Goal: Task Accomplishment & Management: Manage account settings

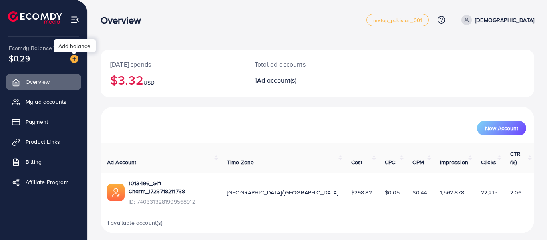
click at [74, 58] on img at bounding box center [74, 59] width 8 height 8
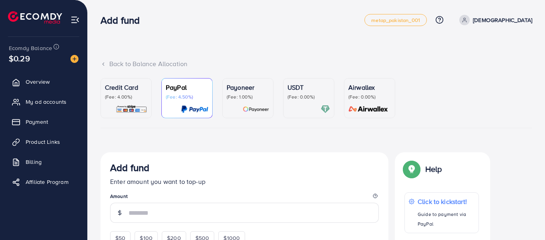
click at [309, 72] on div "Back to Balance Allocation" at bounding box center [317, 68] width 432 height 19
click at [303, 89] on p "USDT" at bounding box center [308, 87] width 42 height 10
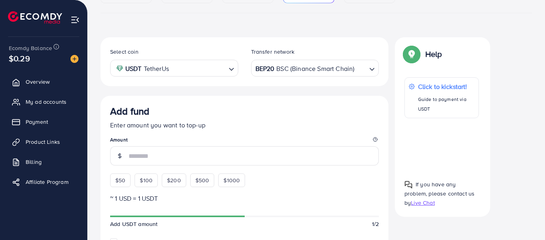
scroll to position [116, 0]
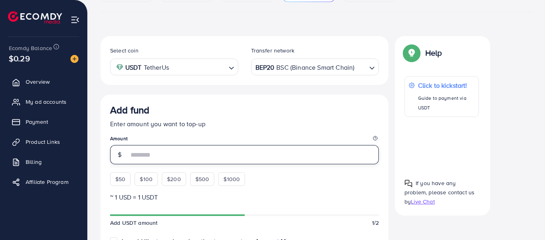
click at [183, 154] on input "number" at bounding box center [254, 154] width 250 height 19
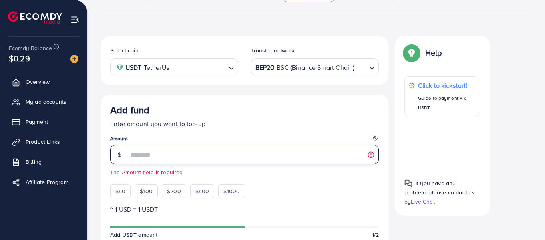
click at [149, 155] on input "number" at bounding box center [254, 154] width 250 height 19
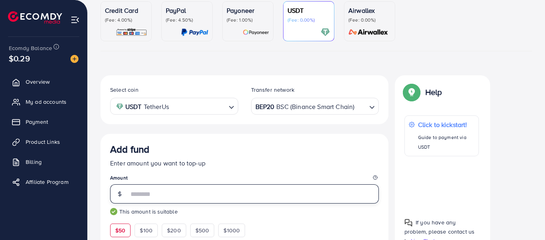
scroll to position [62, 0]
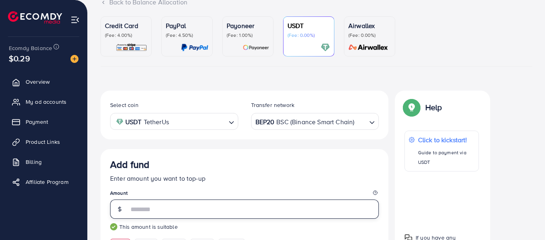
type input "**"
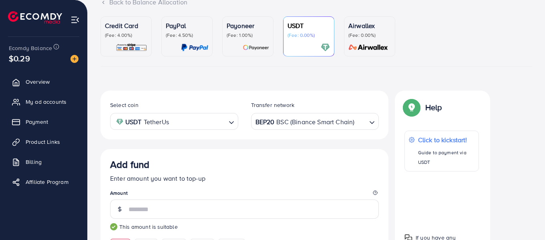
click at [330, 119] on div "BEP20 BSC (Binance Smart Chain)" at bounding box center [310, 121] width 113 height 14
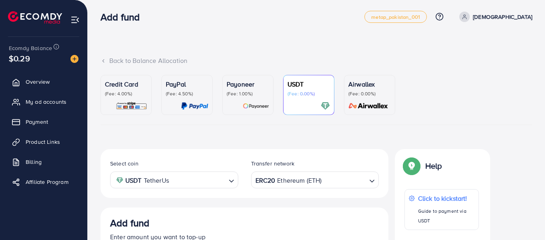
scroll to position [0, 0]
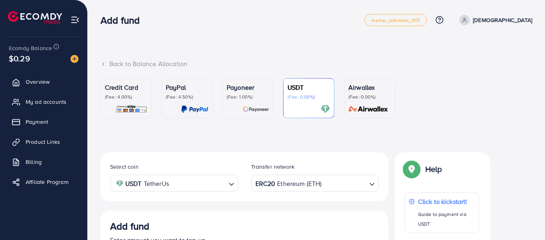
click at [340, 187] on input "Search for option" at bounding box center [344, 183] width 43 height 12
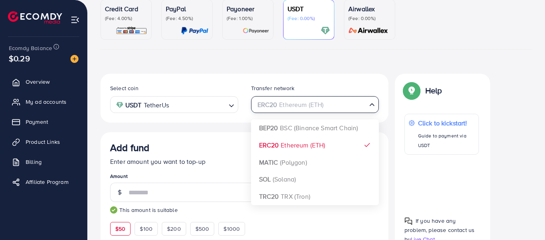
scroll to position [80, 0]
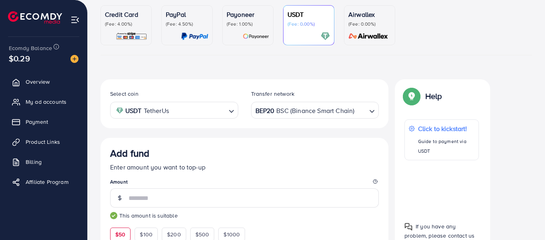
scroll to position [72, 0]
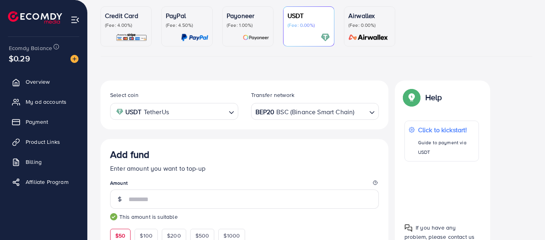
click at [344, 111] on div "BEP20 BSC (Binance Smart Chain)" at bounding box center [310, 111] width 113 height 14
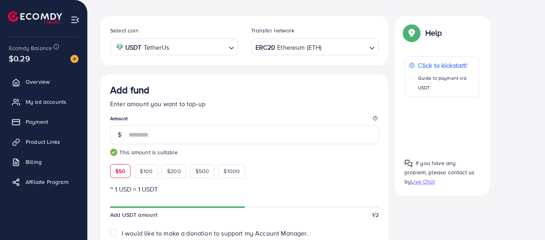
scroll to position [135, 0]
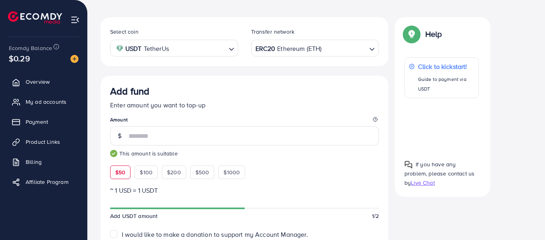
click at [344, 52] on input "Search for option" at bounding box center [344, 48] width 43 height 12
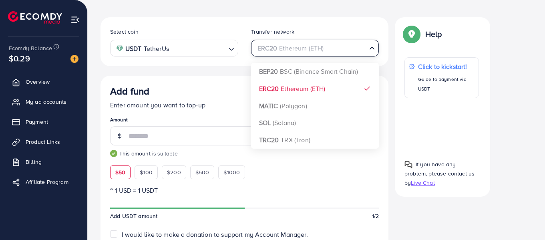
click at [322, 107] on div "Select coin USDT TetherUs Loading... Transfer network ERC20 Ethereum (ETH) Load…" at bounding box center [245, 237] width 288 height 440
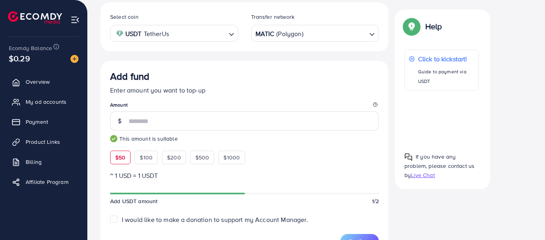
scroll to position [140, 0]
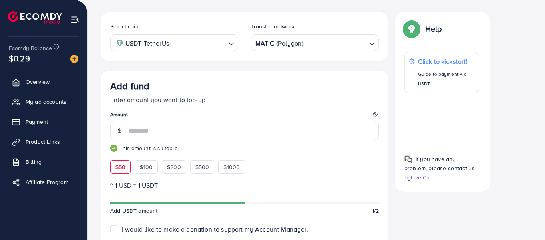
click at [340, 42] on input "Search for option" at bounding box center [335, 43] width 62 height 12
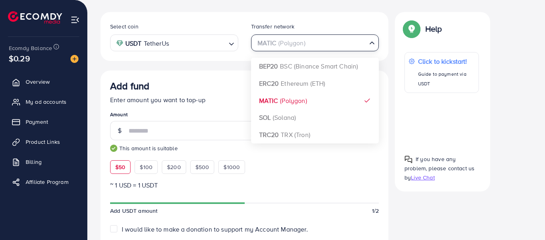
click at [308, 119] on div "Select coin USDT TetherUs Loading... Transfer network MATIC (Polygon) Loading..…" at bounding box center [245, 232] width 288 height 440
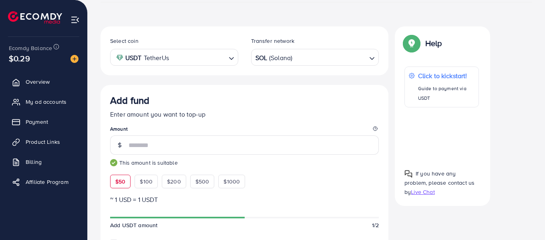
scroll to position [128, 0]
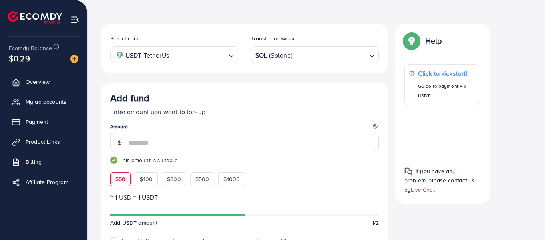
click at [312, 52] on input "Search for option" at bounding box center [329, 55] width 73 height 12
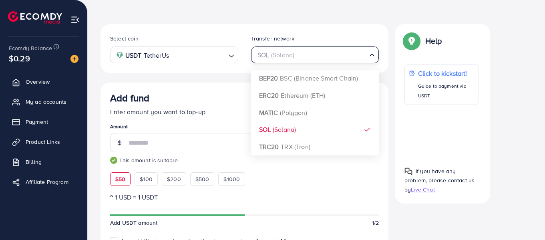
click at [300, 145] on div "Select coin USDT TetherUs Loading... Transfer network SOL (Solana) Loading... B…" at bounding box center [245, 244] width 288 height 440
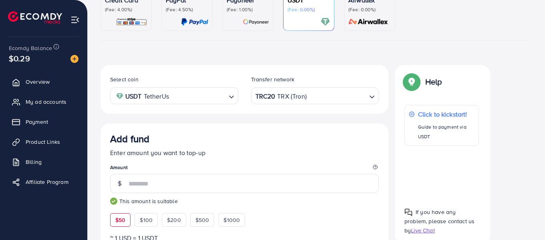
scroll to position [0, 0]
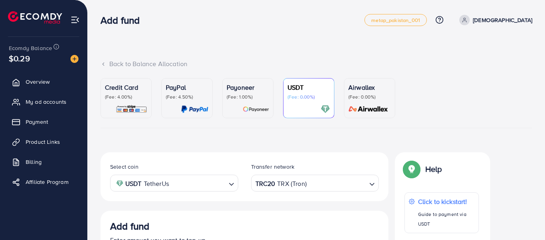
click at [314, 179] on input "Search for option" at bounding box center [337, 183] width 58 height 12
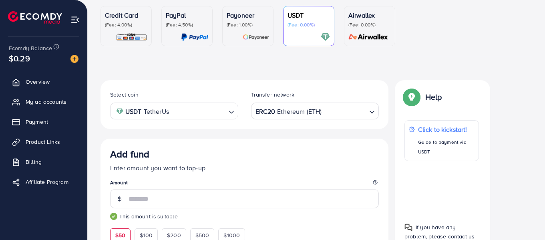
scroll to position [53, 0]
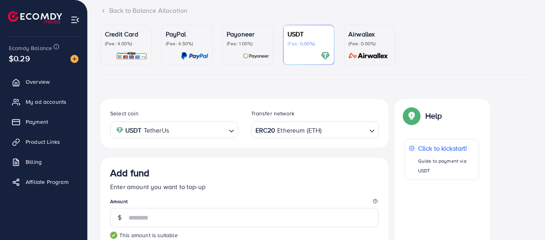
click at [329, 125] on input "Search for option" at bounding box center [344, 130] width 43 height 12
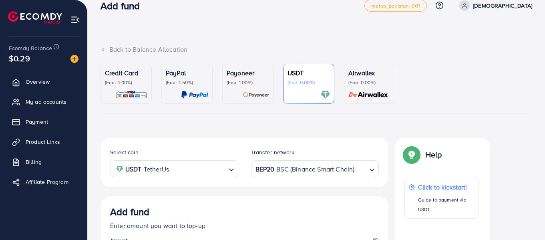
scroll to position [0, 0]
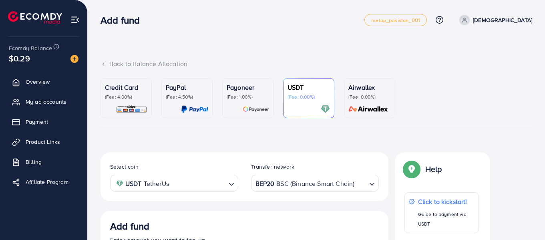
click at [314, 179] on div "BEP20 BSC (Binance Smart Chain)" at bounding box center [310, 182] width 113 height 14
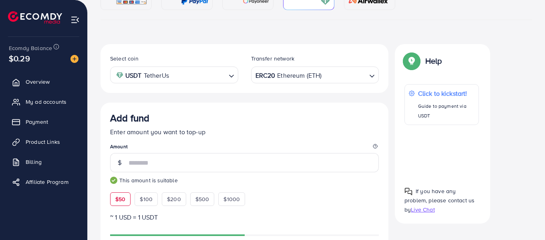
scroll to position [105, 0]
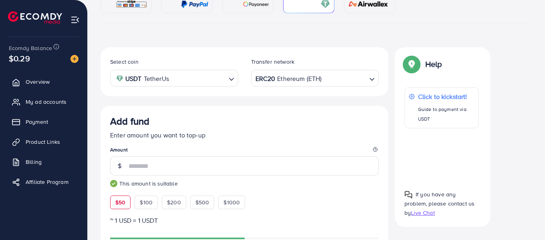
click at [341, 73] on input "Search for option" at bounding box center [344, 78] width 43 height 12
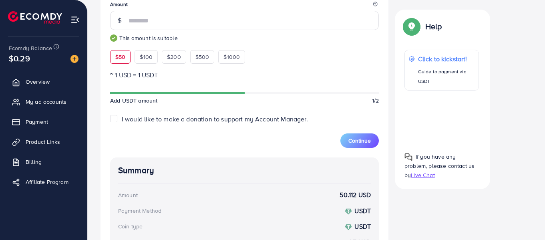
scroll to position [243, 0]
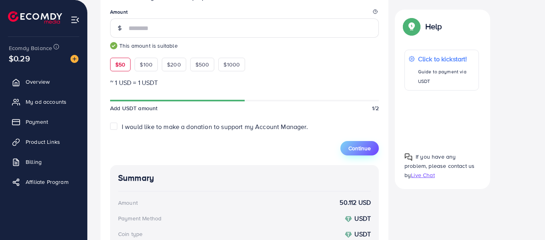
click at [362, 145] on span "Continue" at bounding box center [359, 148] width 22 height 8
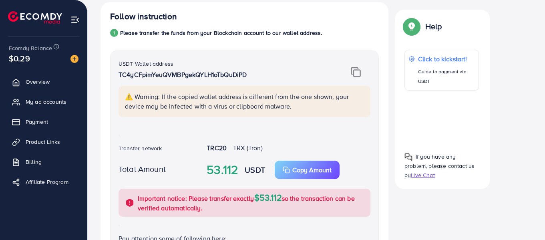
scroll to position [151, 0]
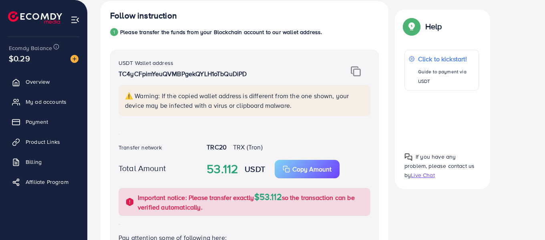
click at [357, 68] on img at bounding box center [356, 71] width 10 height 10
click at [144, 88] on div "⚠️ Warning: If the copied wallet address is different from the one shown, your …" at bounding box center [245, 100] width 252 height 31
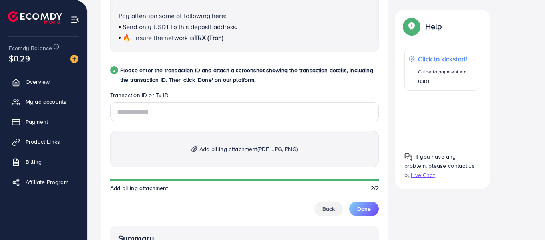
scroll to position [378, 0]
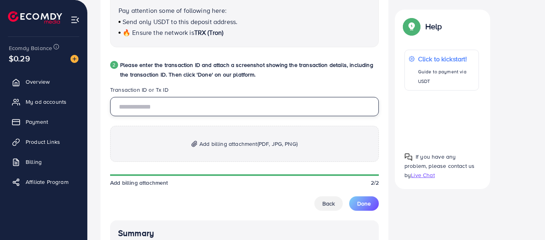
click at [126, 111] on input "text" at bounding box center [244, 106] width 269 height 19
type input "**********"
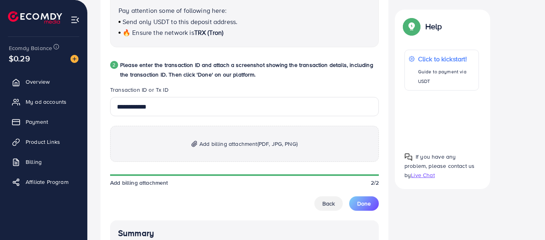
click at [247, 150] on p "Add billing attachment (PDF, JPG, PNG)" at bounding box center [244, 144] width 269 height 36
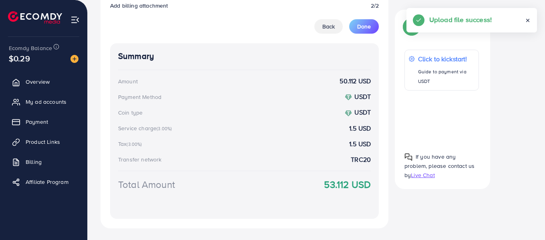
scroll to position [619, 0]
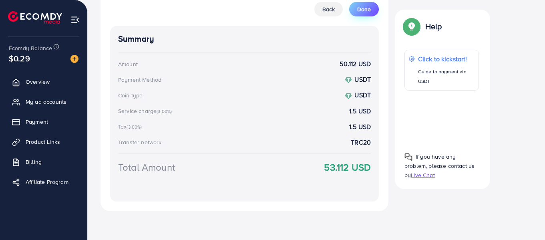
click at [363, 10] on span "Done" at bounding box center [364, 9] width 14 height 8
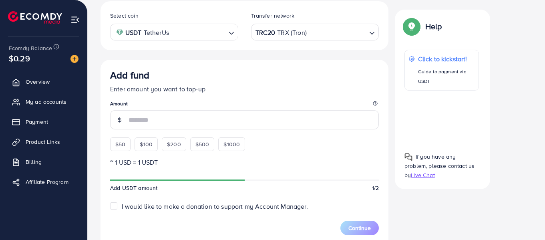
scroll to position [0, 0]
click at [66, 100] on span "My ad accounts" at bounding box center [48, 102] width 41 height 8
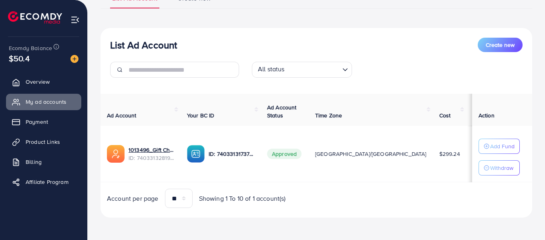
scroll to position [0, 53]
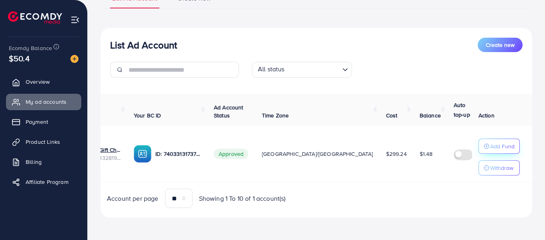
click at [501, 146] on p "Add Fund" at bounding box center [502, 146] width 24 height 10
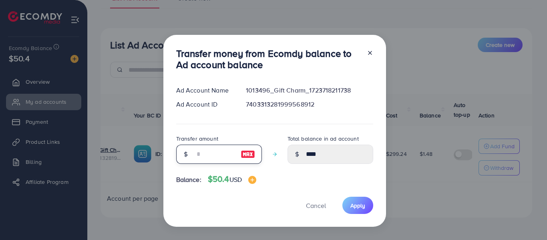
click at [219, 155] on input "number" at bounding box center [215, 154] width 40 height 19
type input "**"
type input "*****"
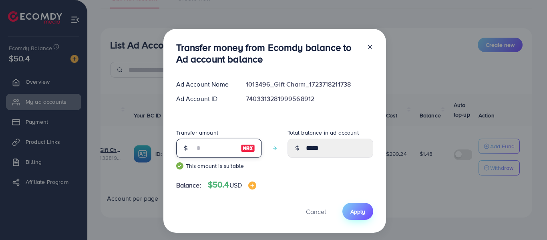
type input "**"
click at [346, 205] on button "Apply" at bounding box center [357, 211] width 31 height 17
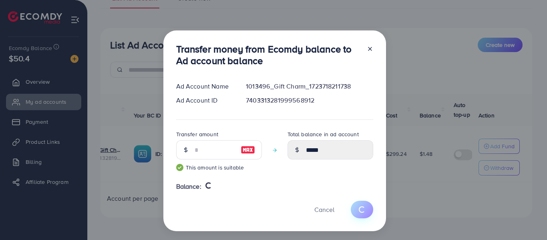
type input "****"
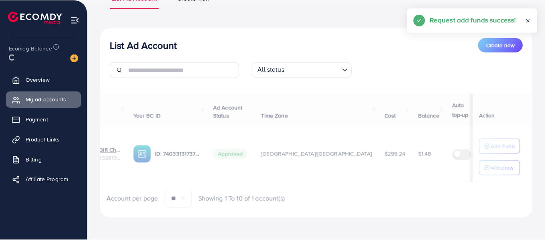
scroll to position [0, 51]
